Goal: Check status: Check status

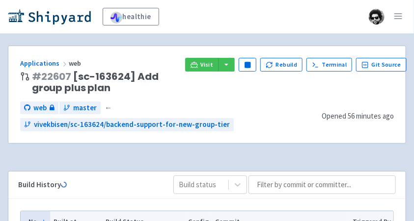
click at [187, 32] on div "healthie vivekbisen User Profile Sign out" at bounding box center [207, 17] width 414 height 34
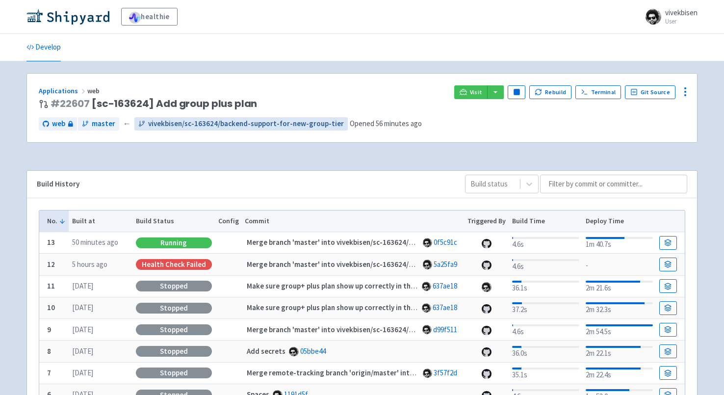
click at [194, 120] on span "vivekbisen/sc-163624/backend-support-for-new-group-tier" at bounding box center [246, 123] width 196 height 11
click at [46, 91] on link "Applications" at bounding box center [63, 90] width 49 height 9
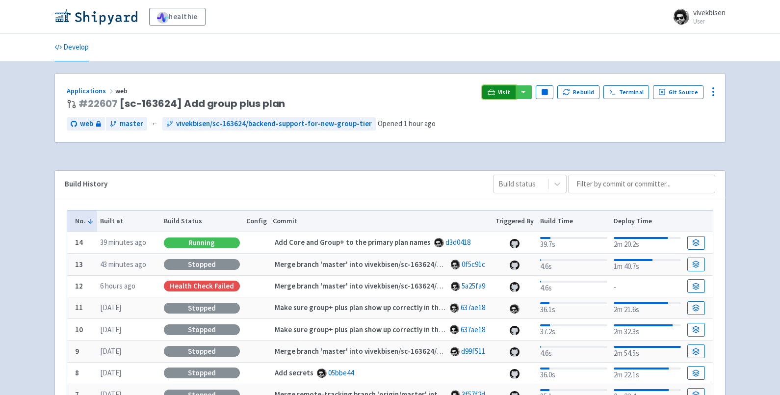
click at [413, 87] on link "Visit" at bounding box center [498, 92] width 33 height 14
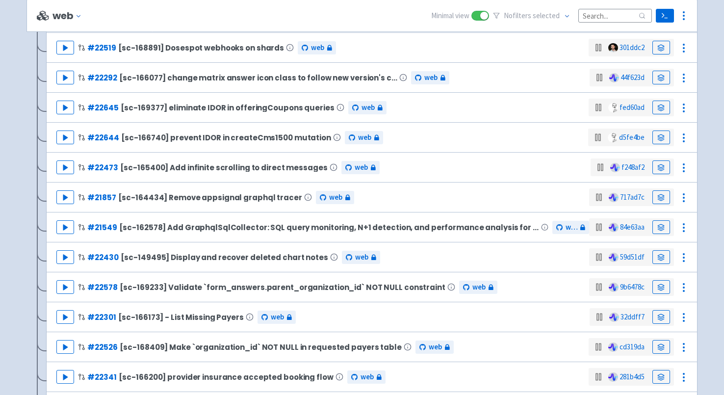
scroll to position [345, 0]
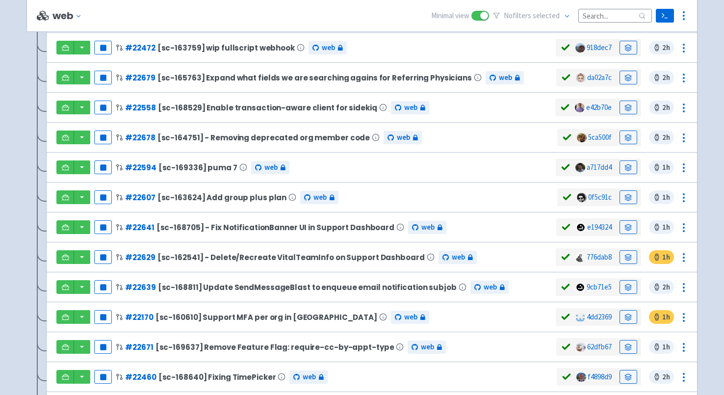
click at [637, 198] on div "0f5c91c" at bounding box center [598, 197] width 83 height 18
click at [631, 198] on icon at bounding box center [627, 197] width 7 height 7
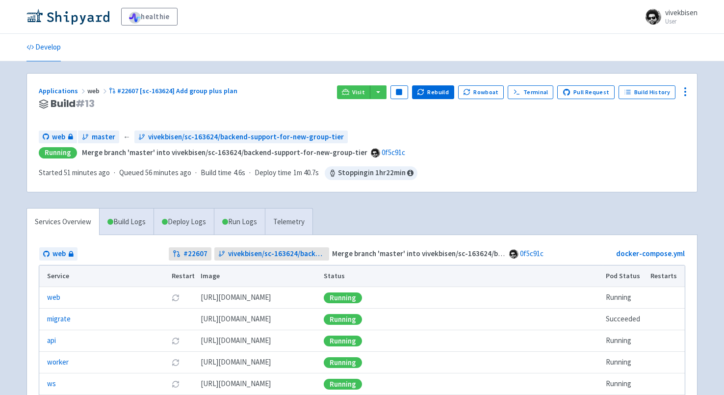
scroll to position [12, 0]
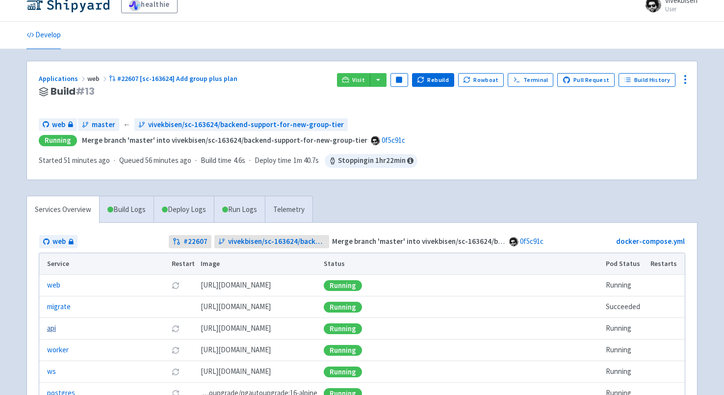
click at [55, 328] on link "api" at bounding box center [51, 328] width 9 height 11
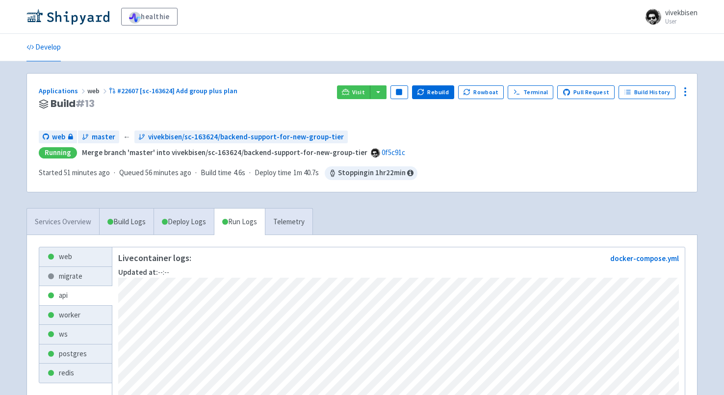
click at [72, 226] on link "Services Overview" at bounding box center [63, 221] width 72 height 27
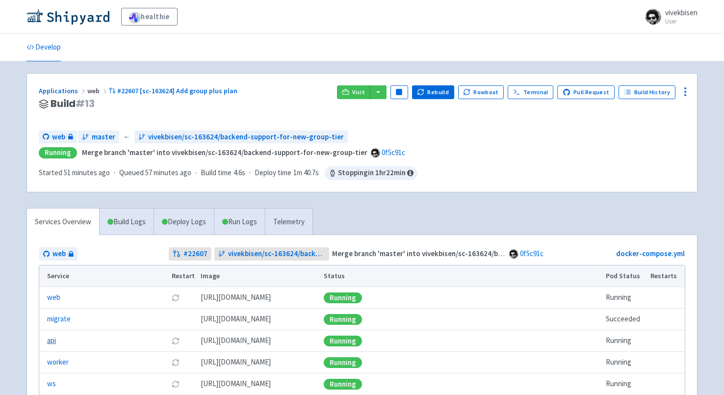
click at [50, 341] on link "api" at bounding box center [51, 340] width 9 height 11
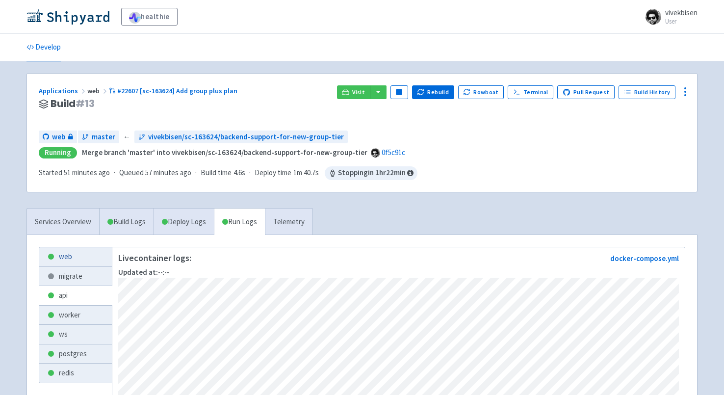
click at [71, 258] on link "web" at bounding box center [75, 256] width 73 height 19
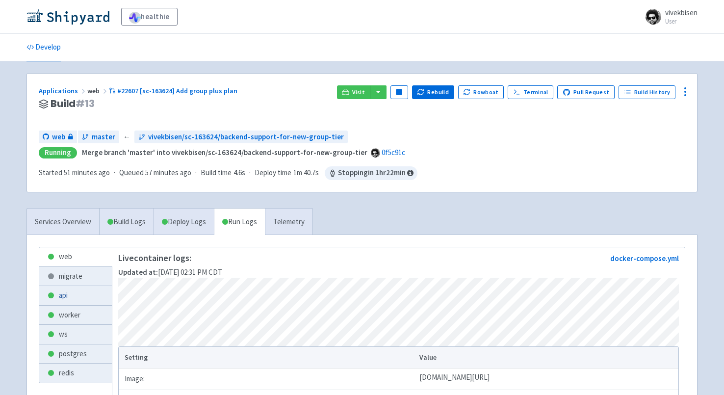
click at [57, 298] on link "api" at bounding box center [75, 295] width 73 height 19
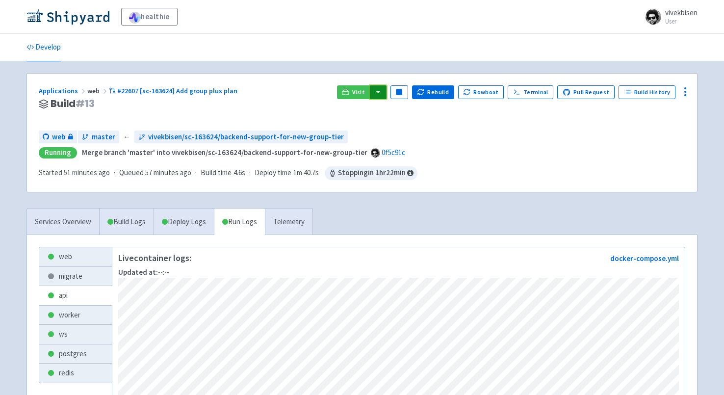
click at [387, 95] on button "button" at bounding box center [378, 92] width 17 height 14
click at [399, 115] on link "web (api)" at bounding box center [397, 111] width 56 height 15
click at [73, 222] on link "Services Overview" at bounding box center [63, 221] width 72 height 27
